Goal: Find specific page/section: Find specific page/section

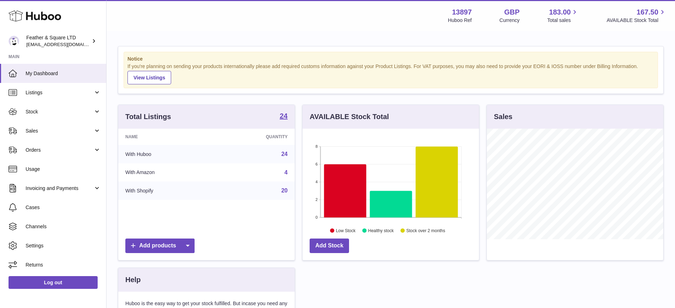
scroll to position [111, 176]
click at [58, 128] on span "Sales" at bounding box center [60, 131] width 68 height 7
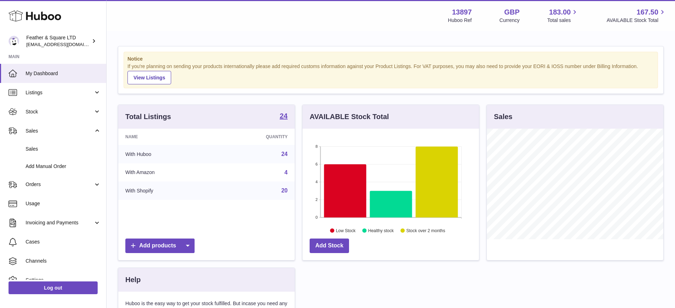
click at [45, 148] on span "Sales" at bounding box center [63, 149] width 75 height 7
